Goal: Task Accomplishment & Management: Complete application form

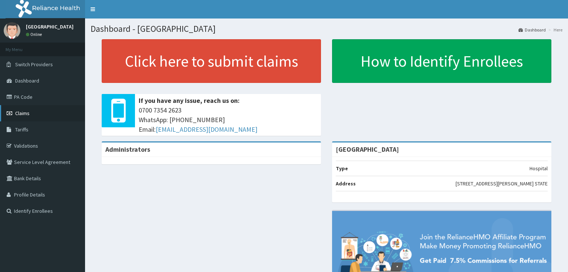
click at [31, 115] on link "Claims" at bounding box center [42, 113] width 85 height 16
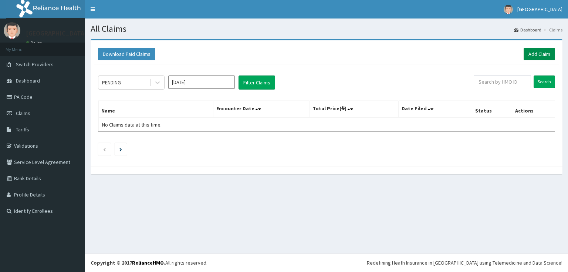
click at [548, 54] on link "Add Claim" at bounding box center [539, 54] width 31 height 13
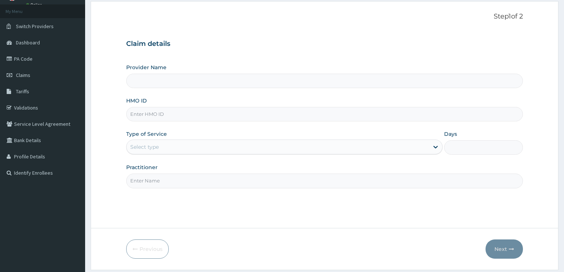
scroll to position [1, 0]
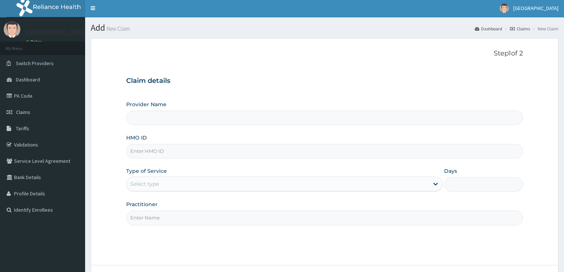
type input "[GEOGRAPHIC_DATA]"
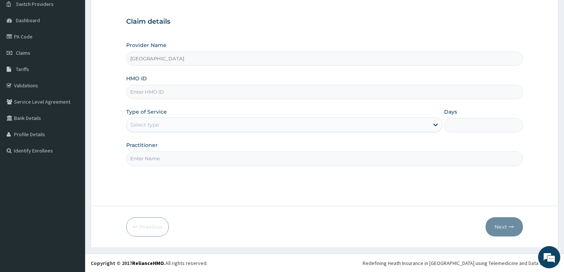
scroll to position [0, 0]
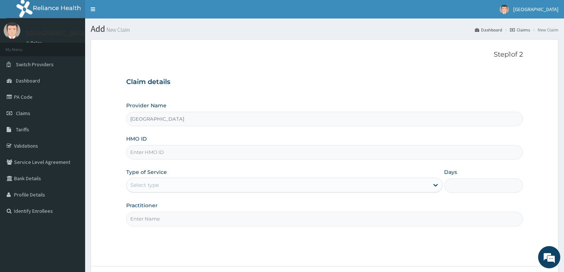
click at [192, 149] on input "HMO ID" at bounding box center [324, 152] width 397 height 14
click at [221, 158] on input "ERM/10322/E" at bounding box center [324, 152] width 397 height 14
type input "ERM/10322/E"
click at [218, 168] on div "Type of Service Select type" at bounding box center [284, 180] width 316 height 24
click at [436, 187] on icon at bounding box center [435, 184] width 7 height 7
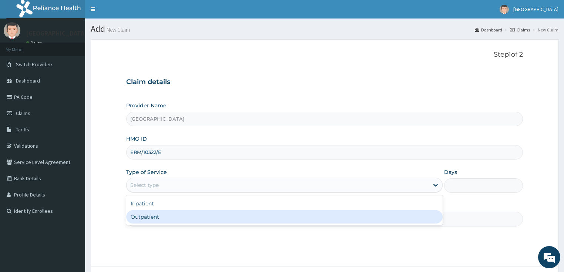
click at [247, 220] on div "Outpatient" at bounding box center [284, 216] width 316 height 13
type input "1"
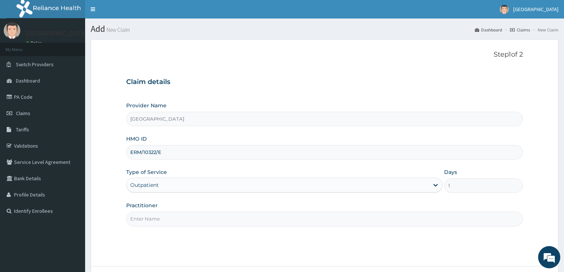
click at [205, 221] on input "Practitioner" at bounding box center [324, 219] width 397 height 14
type input "GENERAL DOCTOR"
click at [215, 228] on div "Step 1 of 2 Claim details Provider Name Meridian Hospital HMO ID ERM/10322/E Ty…" at bounding box center [324, 153] width 397 height 204
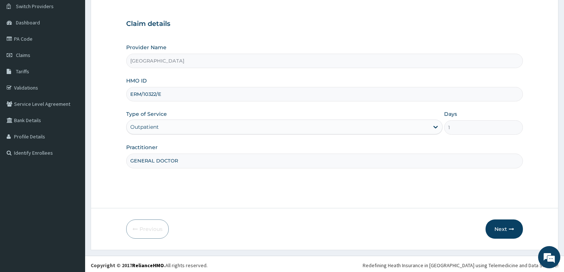
scroll to position [60, 0]
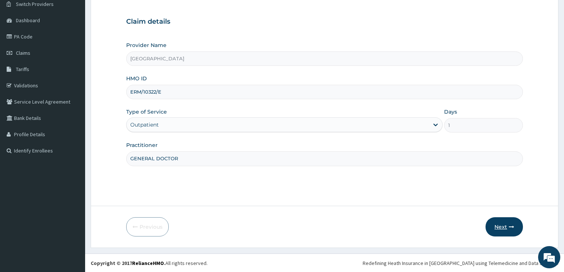
click at [499, 226] on button "Next" at bounding box center [503, 226] width 37 height 19
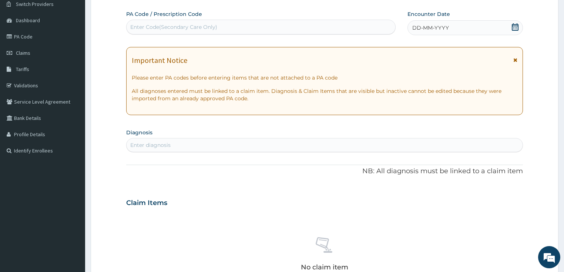
scroll to position [0, 0]
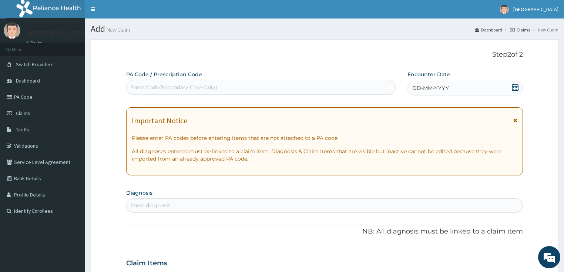
click at [516, 86] on icon at bounding box center [514, 87] width 7 height 7
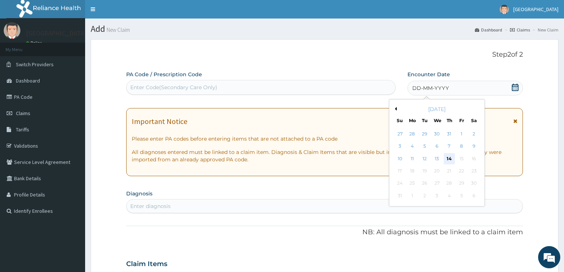
click at [449, 159] on div "14" at bounding box center [448, 158] width 11 height 11
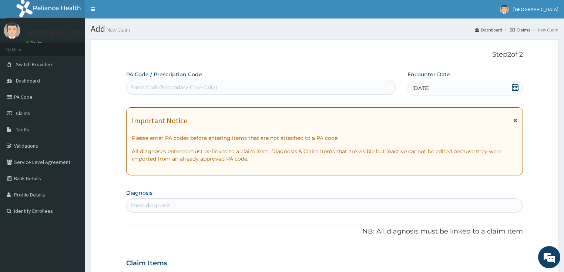
drag, startPoint x: 518, startPoint y: 87, endPoint x: 509, endPoint y: 92, distance: 10.1
click at [516, 88] on icon at bounding box center [514, 87] width 7 height 7
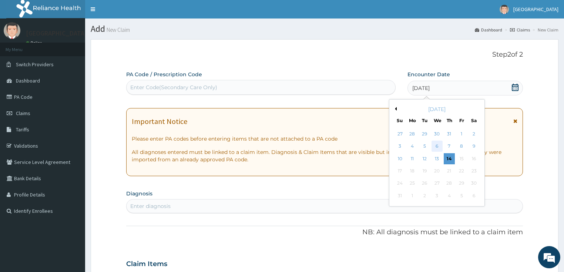
click at [440, 145] on div "6" at bounding box center [436, 146] width 11 height 11
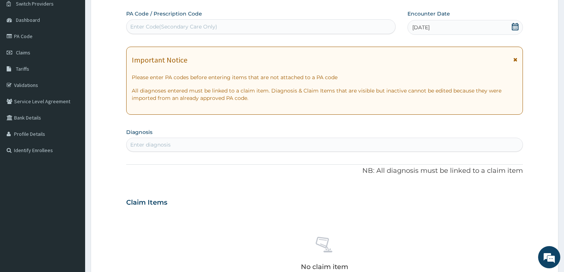
scroll to position [148, 0]
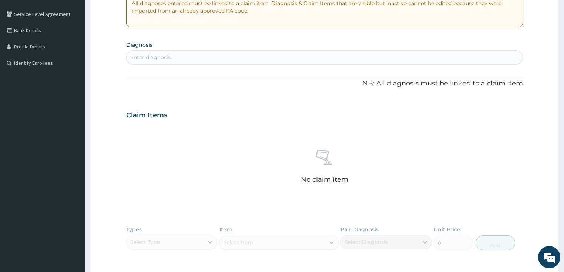
click at [207, 58] on div "Enter diagnosis" at bounding box center [324, 57] width 396 height 12
type input "VULVO"
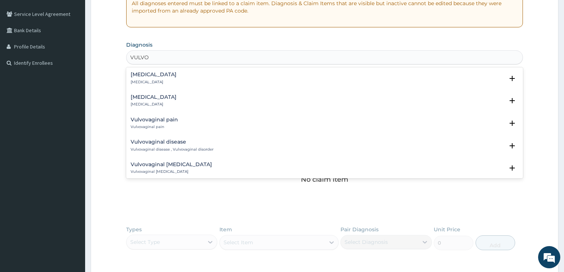
click at [150, 99] on h4 "[MEDICAL_DATA]" at bounding box center [154, 97] width 46 height 6
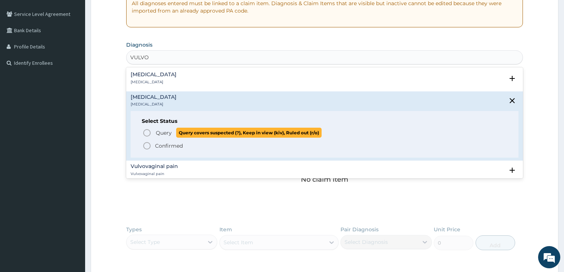
click at [145, 132] on icon "status option query" at bounding box center [146, 132] width 9 height 9
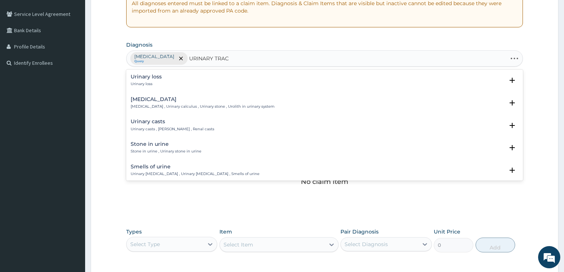
type input "URINARY TRACT"
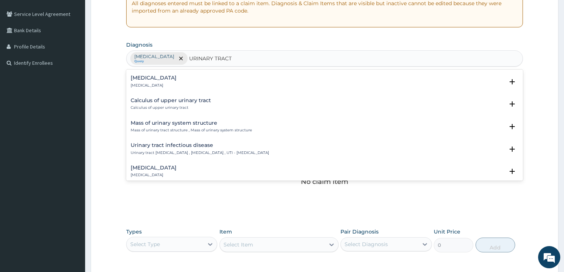
scroll to position [452, 0]
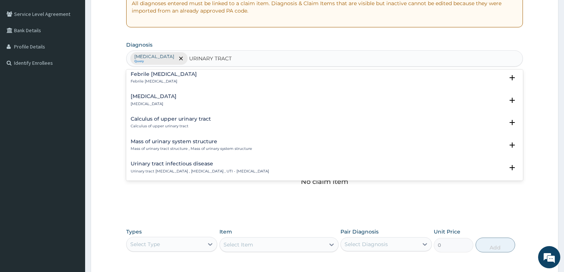
click at [201, 164] on h4 "Urinary tract infectious disease" at bounding box center [200, 164] width 138 height 6
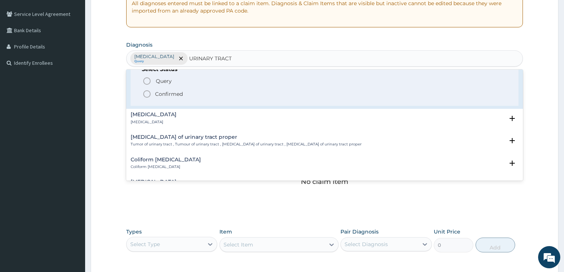
scroll to position [540, 0]
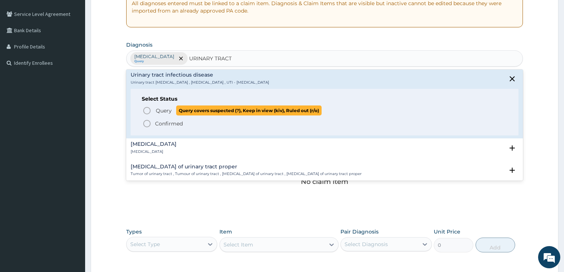
click at [146, 111] on icon "status option query" at bounding box center [146, 110] width 9 height 9
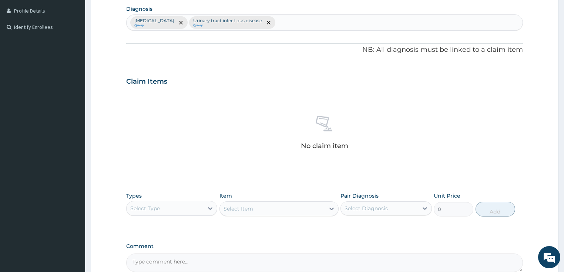
scroll to position [237, 0]
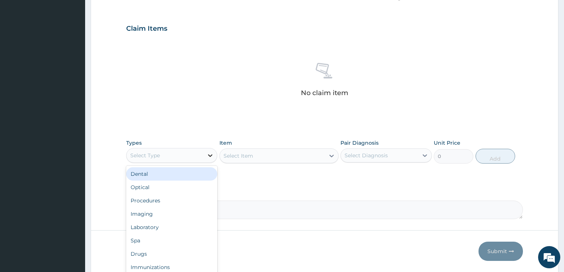
click at [209, 155] on icon at bounding box center [209, 155] width 7 height 7
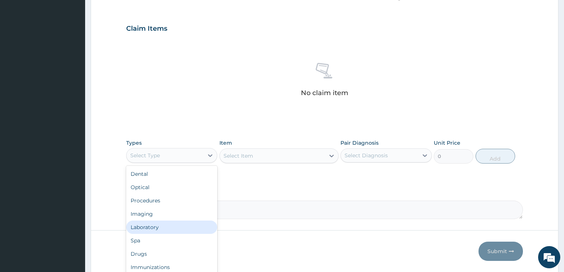
click at [148, 227] on div "Laboratory" at bounding box center [171, 226] width 91 height 13
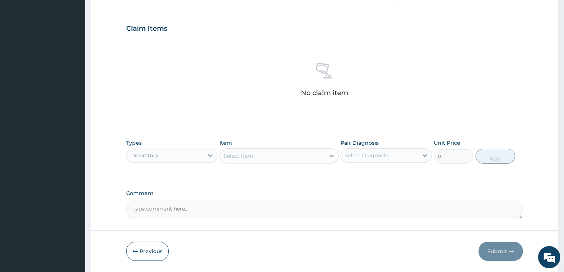
click at [332, 153] on icon at bounding box center [331, 155] width 7 height 7
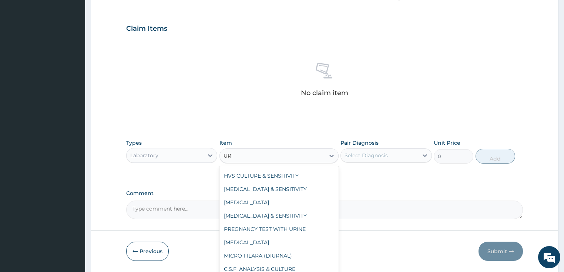
scroll to position [0, 0]
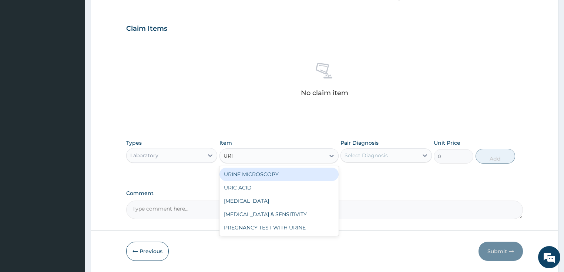
type input "URIN"
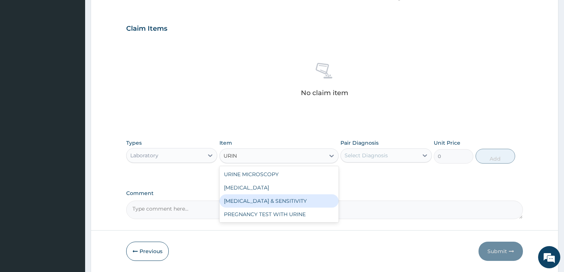
click at [280, 195] on div "[MEDICAL_DATA] & SENSITIVITY" at bounding box center [278, 200] width 119 height 13
type input "1500"
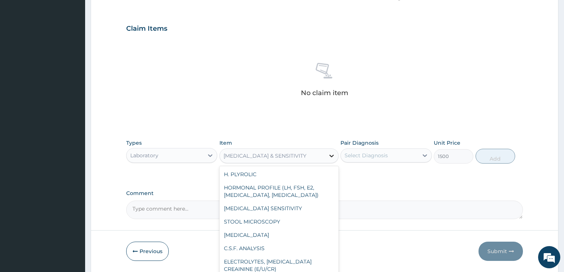
scroll to position [704, 0]
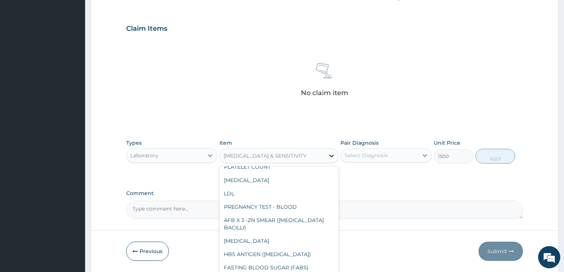
click at [332, 152] on icon at bounding box center [331, 155] width 7 height 7
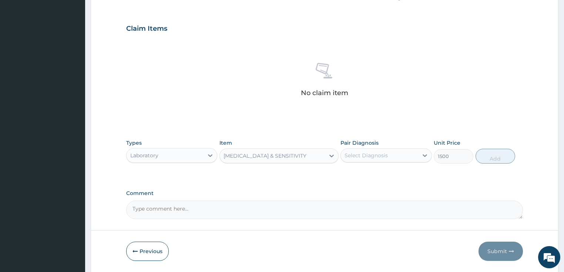
click at [370, 189] on div "PA Code / Prescription Code Enter Code(Secondary Care Only) Encounter Date 06-0…" at bounding box center [324, 26] width 397 height 385
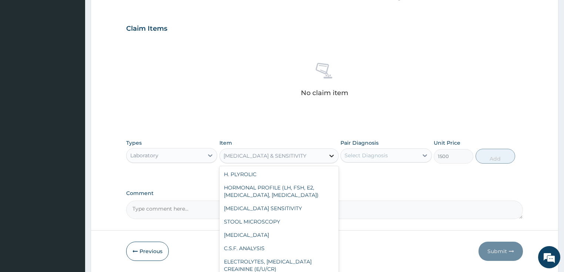
click at [331, 154] on icon at bounding box center [331, 155] width 7 height 7
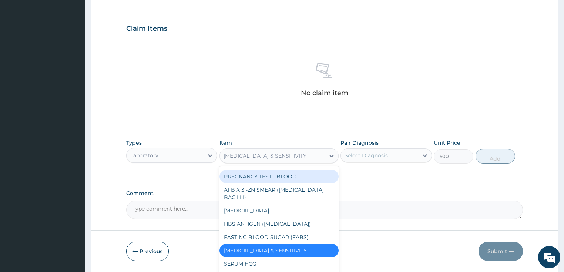
scroll to position [852, 0]
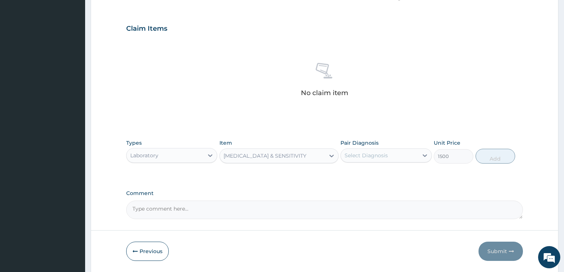
click at [309, 152] on div "[MEDICAL_DATA] & SENSITIVITY" at bounding box center [272, 156] width 105 height 12
click at [310, 155] on div "[MEDICAL_DATA] & SENSITIVITY" at bounding box center [272, 156] width 105 height 12
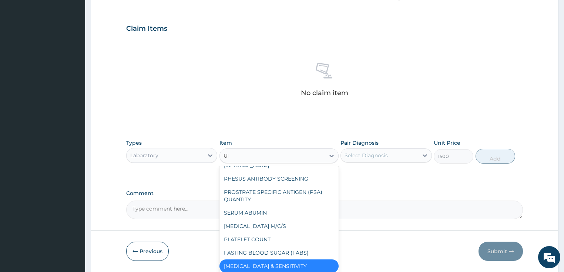
scroll to position [86, 0]
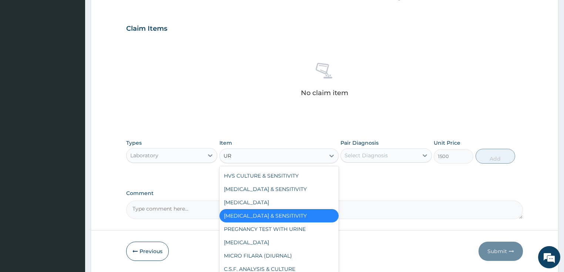
type input "URI"
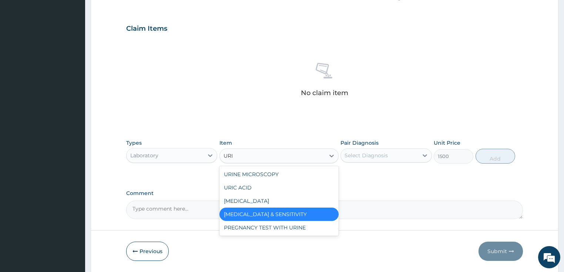
scroll to position [0, 0]
click at [259, 176] on div "URINE MICROSCOPY" at bounding box center [278, 174] width 119 height 13
type input "500"
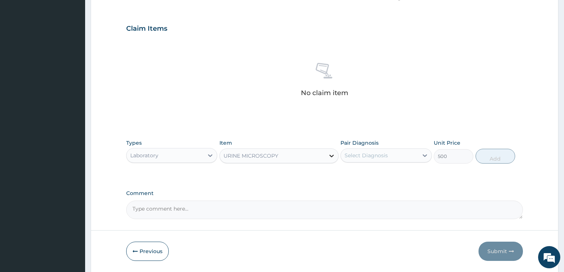
click at [329, 155] on icon at bounding box center [331, 155] width 7 height 7
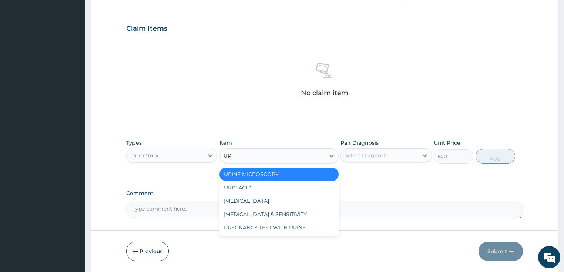
type input "URIN"
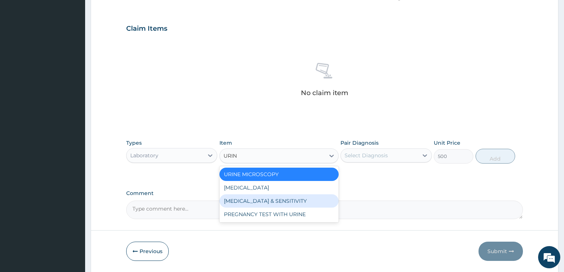
click at [263, 199] on div "[MEDICAL_DATA] & SENSITIVITY" at bounding box center [278, 200] width 119 height 13
type input "1500"
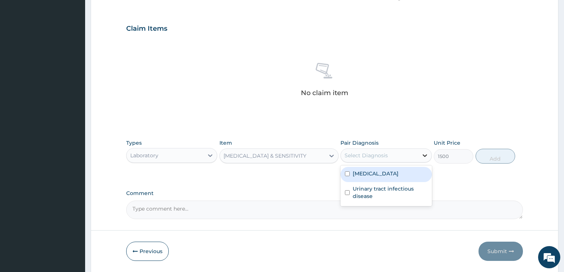
click at [423, 154] on icon at bounding box center [424, 155] width 4 height 3
click at [349, 172] on div "[MEDICAL_DATA]" at bounding box center [385, 174] width 91 height 15
checkbox input "true"
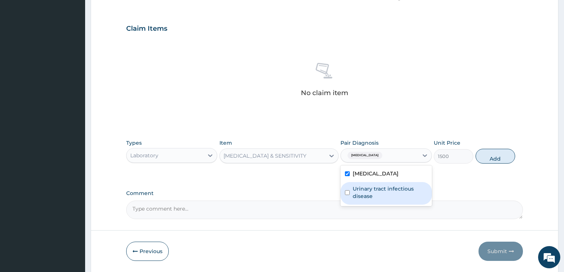
click at [347, 193] on input "checkbox" at bounding box center [347, 192] width 5 height 5
checkbox input "true"
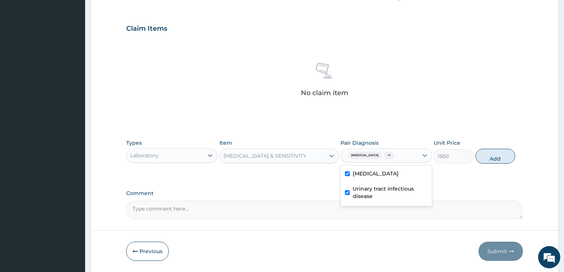
click at [348, 173] on input "checkbox" at bounding box center [347, 173] width 5 height 5
checkbox input "false"
click at [496, 159] on button "Add" at bounding box center [495, 156] width 40 height 15
type input "0"
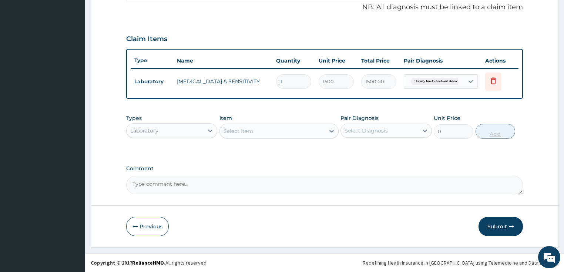
scroll to position [225, 0]
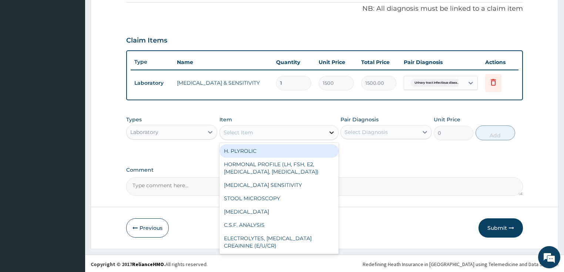
click at [331, 131] on icon at bounding box center [331, 132] width 7 height 7
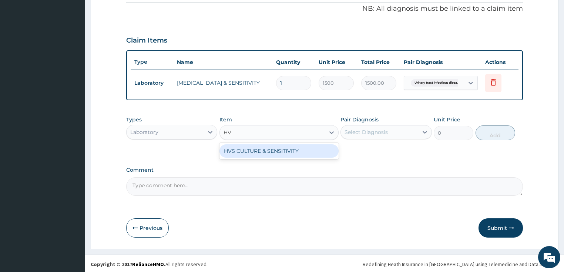
type input "HVS"
click at [294, 145] on div "HVS CULTURE & SENSITIVITY" at bounding box center [278, 150] width 119 height 13
type input "1500"
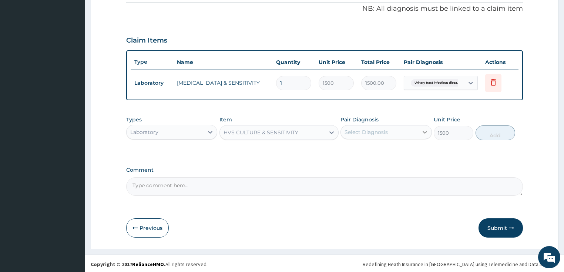
click at [421, 130] on icon at bounding box center [424, 131] width 7 height 7
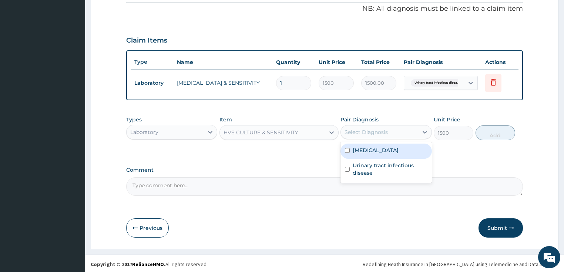
click at [352, 151] on div "[MEDICAL_DATA]" at bounding box center [385, 150] width 91 height 15
checkbox input "true"
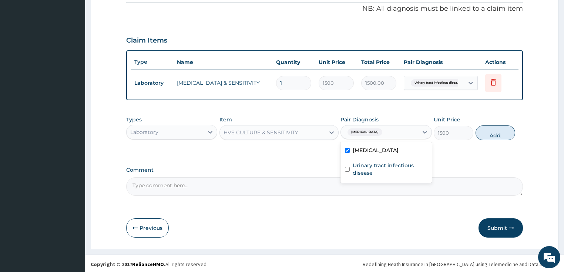
click at [498, 136] on button "Add" at bounding box center [495, 132] width 40 height 15
type input "0"
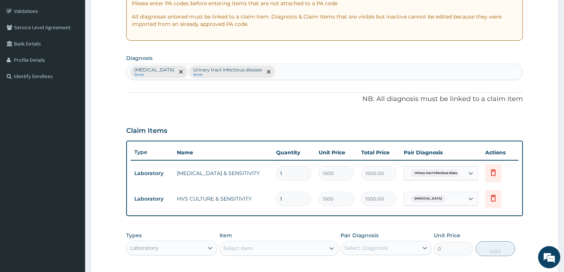
scroll to position [132, 0]
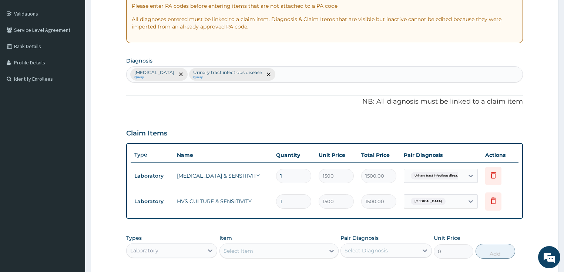
click at [281, 75] on div "Vulvovaginitis Query Urinary tract infectious disease Query" at bounding box center [324, 75] width 396 height 16
type input "SEPSIS"
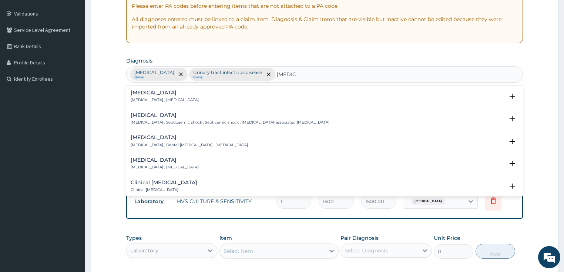
click at [214, 94] on div "Sepsis Systemic infection , Sepsis" at bounding box center [325, 96] width 388 height 13
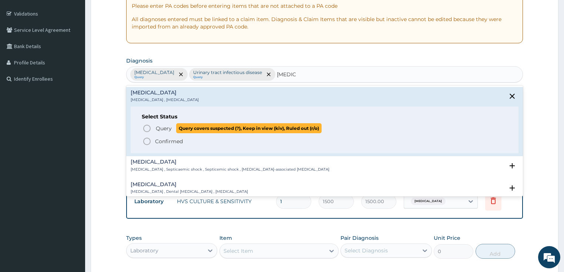
click at [149, 128] on icon "status option query" at bounding box center [146, 128] width 9 height 9
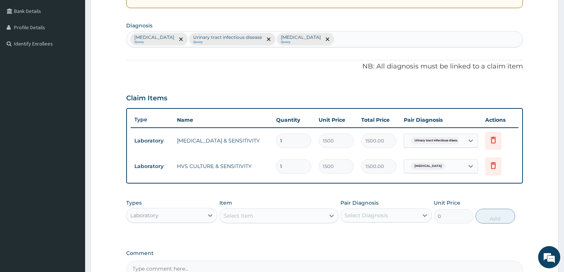
scroll to position [250, 0]
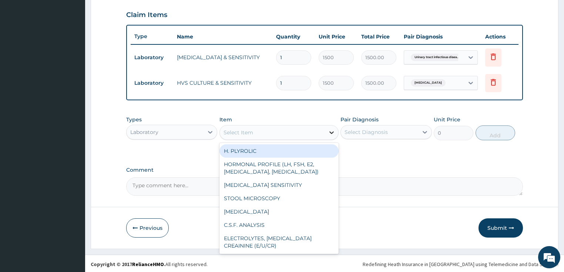
click at [328, 130] on icon at bounding box center [331, 132] width 7 height 7
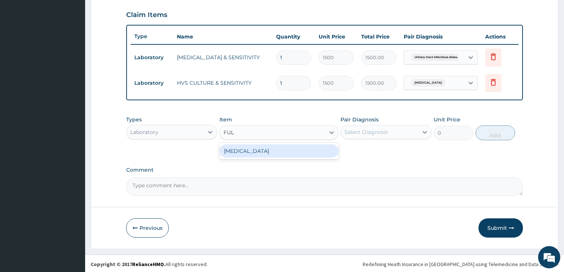
type input "FULL"
click at [284, 149] on div "[MEDICAL_DATA]" at bounding box center [278, 150] width 119 height 13
type input "1500"
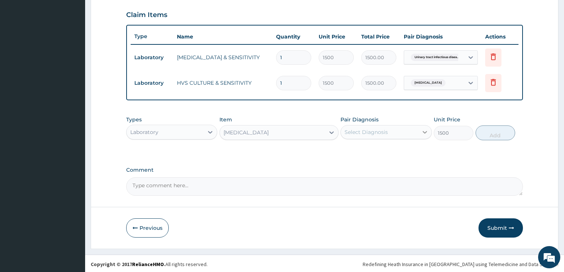
click at [420, 127] on div at bounding box center [424, 131] width 13 height 13
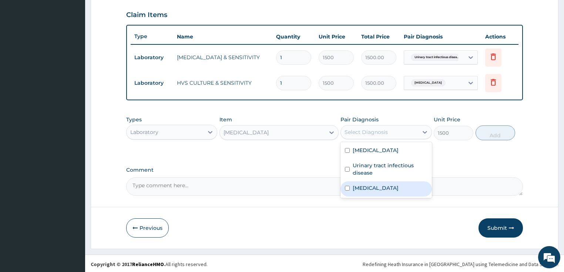
click at [359, 187] on label "[MEDICAL_DATA]" at bounding box center [375, 187] width 46 height 7
checkbox input "true"
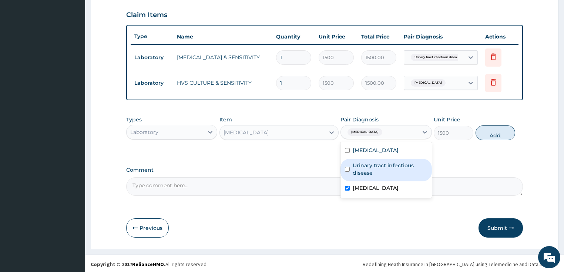
click at [490, 132] on button "Add" at bounding box center [495, 132] width 40 height 15
type input "0"
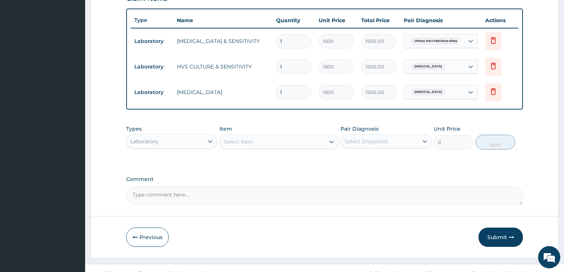
scroll to position [276, 0]
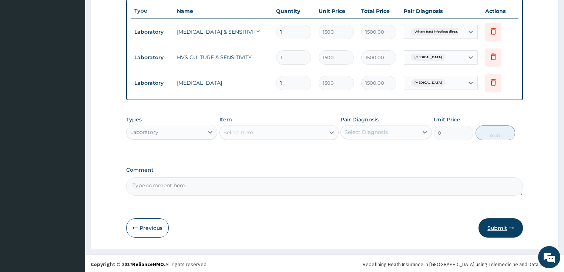
click at [500, 228] on button "Submit" at bounding box center [500, 227] width 44 height 19
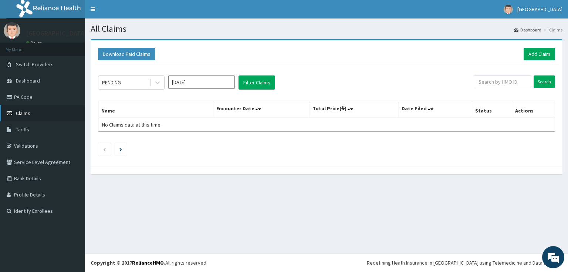
click at [22, 115] on span "Claims" at bounding box center [23, 113] width 14 height 7
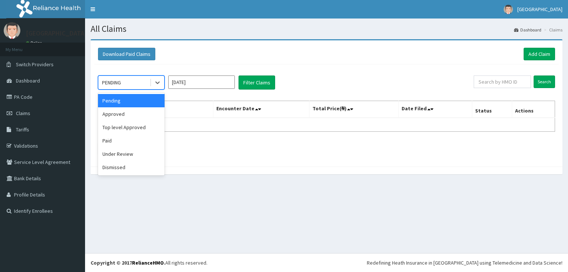
click at [129, 80] on div "PENDING" at bounding box center [123, 83] width 51 height 12
click at [133, 114] on div "Approved" at bounding box center [131, 113] width 67 height 13
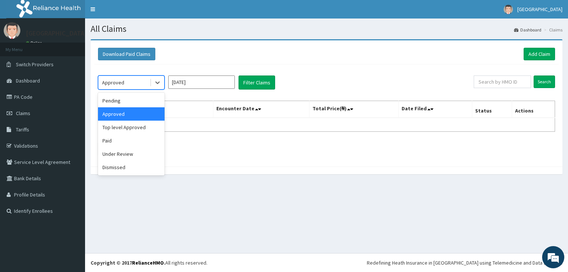
click at [129, 82] on div "Approved" at bounding box center [123, 83] width 51 height 12
click at [117, 101] on div "Pending" at bounding box center [131, 100] width 67 height 13
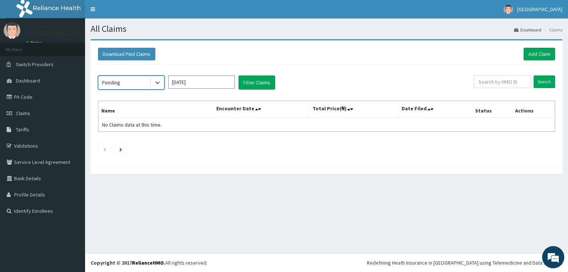
click at [127, 80] on div "Pending" at bounding box center [123, 83] width 51 height 12
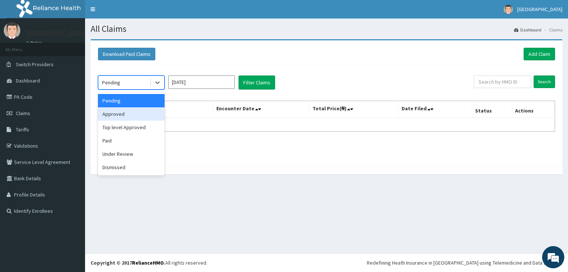
click at [117, 114] on div "Approved" at bounding box center [131, 113] width 67 height 13
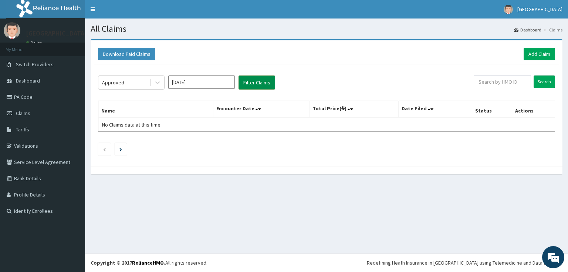
click at [242, 81] on button "Filter Claims" at bounding box center [257, 82] width 37 height 14
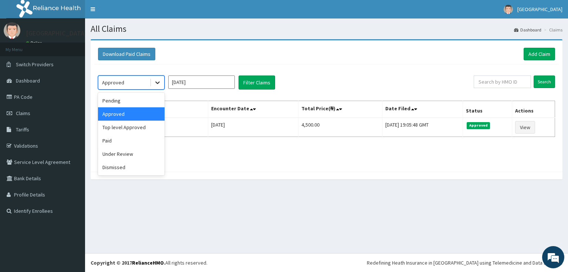
click at [158, 83] on icon at bounding box center [157, 82] width 7 height 7
click at [119, 153] on div "Under Review" at bounding box center [131, 153] width 67 height 13
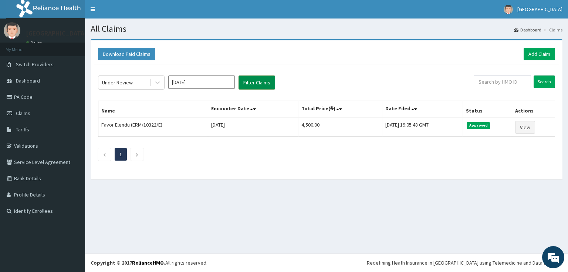
click at [253, 81] on button "Filter Claims" at bounding box center [257, 82] width 37 height 14
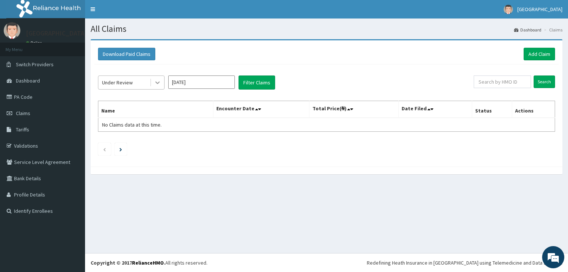
click at [156, 80] on icon at bounding box center [157, 82] width 7 height 7
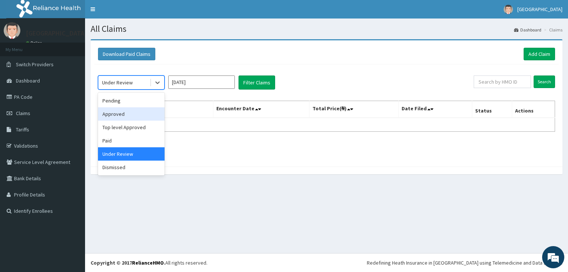
click at [143, 107] on div "Approved" at bounding box center [131, 113] width 67 height 13
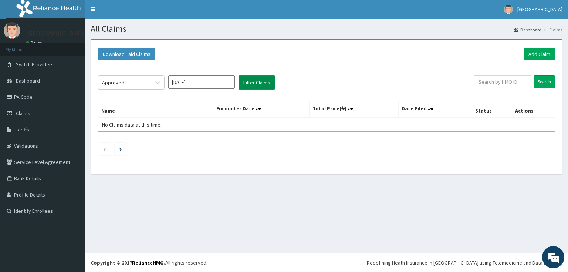
click at [269, 81] on button "Filter Claims" at bounding box center [257, 82] width 37 height 14
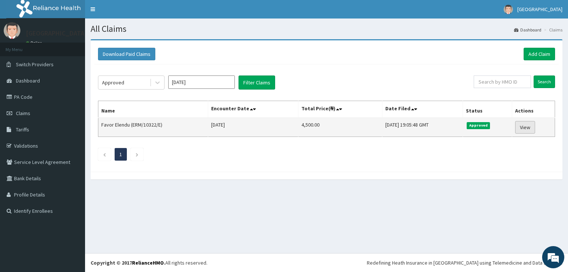
click at [531, 129] on link "View" at bounding box center [525, 127] width 20 height 13
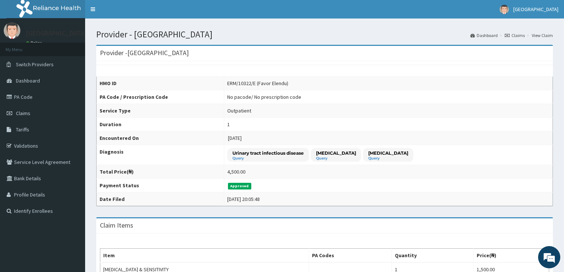
click at [71, 33] on p "[GEOGRAPHIC_DATA]" at bounding box center [56, 33] width 61 height 7
